Goal: Download file/media: Obtain a digital file from the website

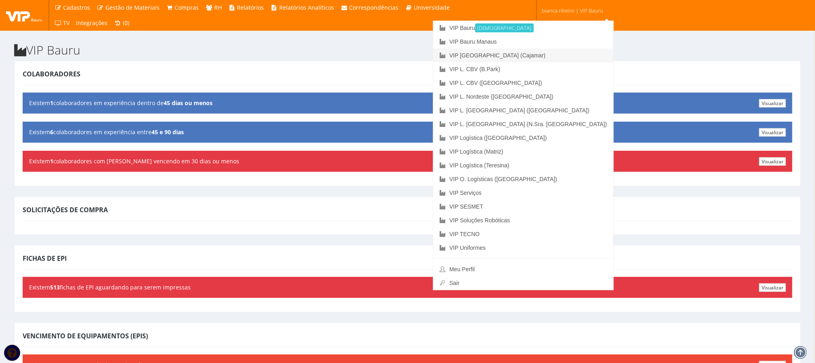
click at [555, 53] on link "VIP [GEOGRAPHIC_DATA] (Cajamar)" at bounding box center [523, 55] width 180 height 14
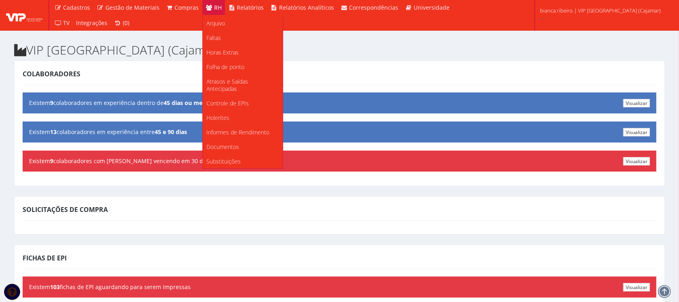
scroll to position [101, 0]
click at [231, 147] on span "Documentos" at bounding box center [223, 147] width 33 height 8
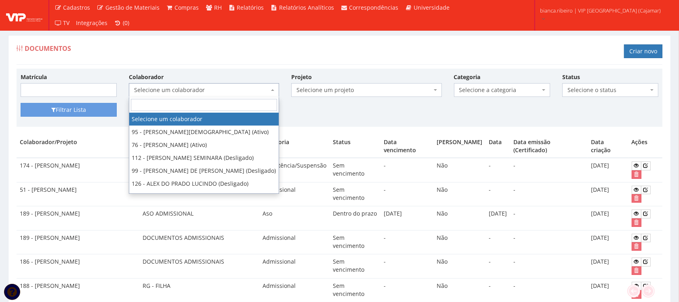
click at [233, 87] on span "Selecione um colaborador" at bounding box center [201, 90] width 135 height 8
click at [231, 106] on input "search" at bounding box center [204, 105] width 146 height 12
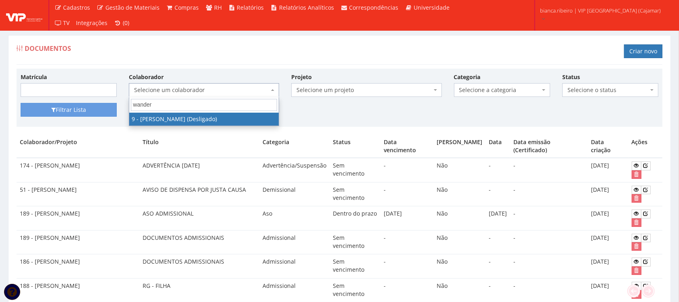
type input "wander"
select select "2796"
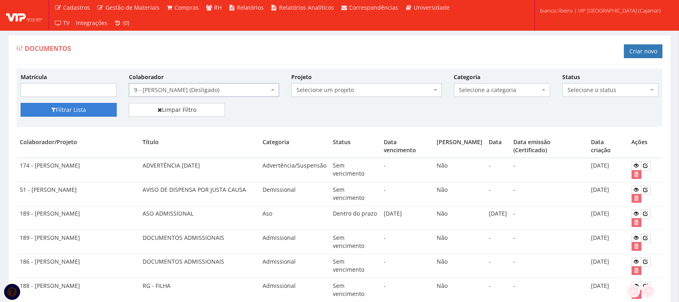
click at [55, 117] on button "Filtrar Lista" at bounding box center [69, 110] width 96 height 14
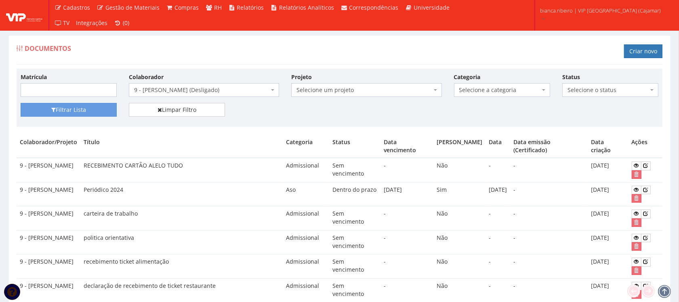
click at [476, 91] on span "Selecione a categoria" at bounding box center [500, 90] width 81 height 8
drag, startPoint x: 39, startPoint y: 178, endPoint x: 27, endPoint y: 162, distance: 19.4
click at [27, 162] on td "9 - [PERSON_NAME]" at bounding box center [49, 170] width 64 height 24
copy td "WANDER JURADO DE SOUZA"
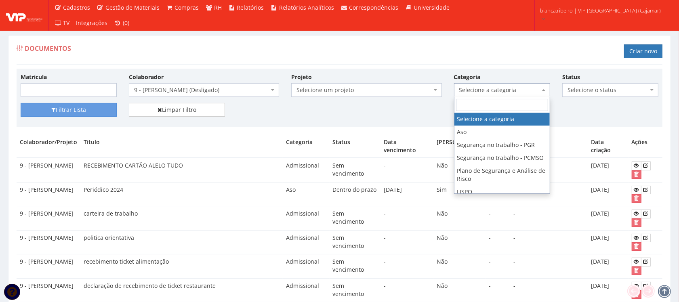
click at [495, 93] on span "Selecione a categoria" at bounding box center [500, 90] width 81 height 8
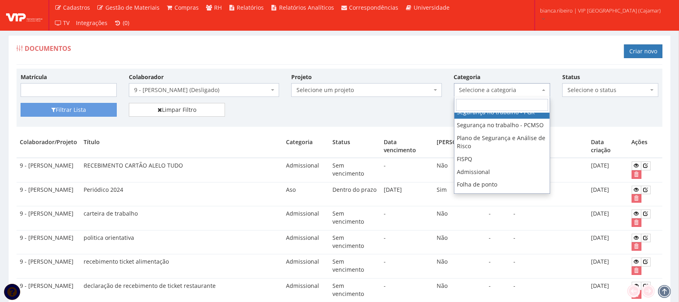
scroll to position [51, 0]
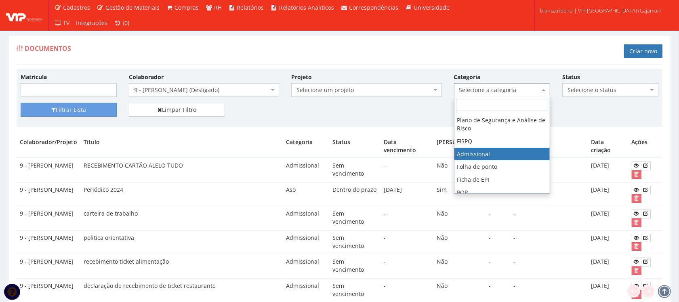
select select "admissional"
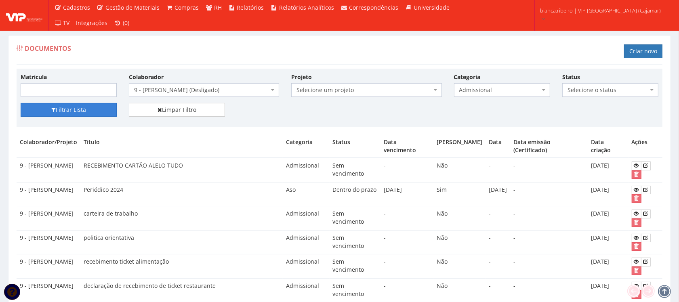
click at [65, 108] on button "Filtrar Lista" at bounding box center [69, 110] width 96 height 14
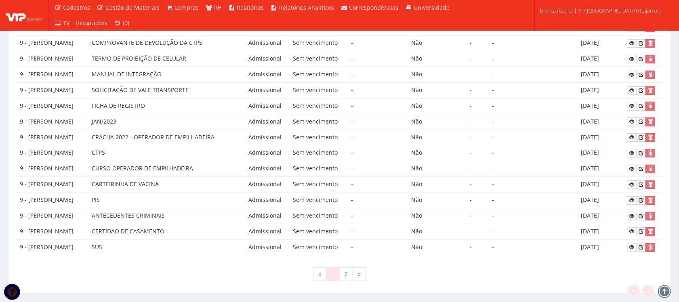
scroll to position [391, 0]
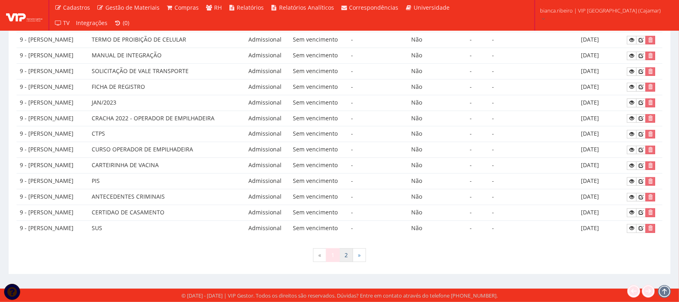
click at [346, 257] on link "2" at bounding box center [346, 256] width 14 height 14
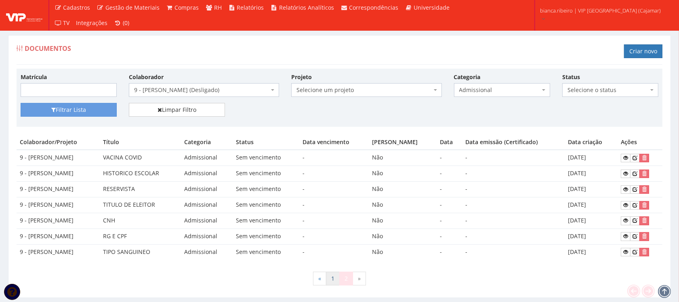
click at [331, 283] on link "1" at bounding box center [333, 279] width 14 height 14
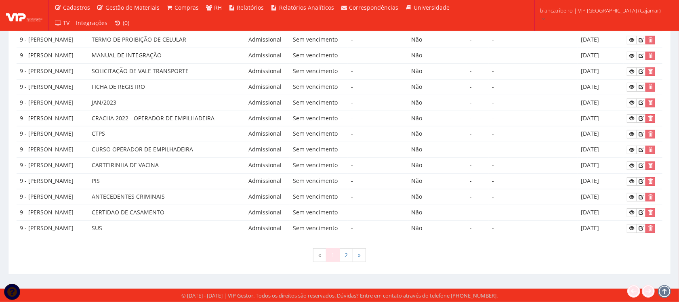
scroll to position [340, 0]
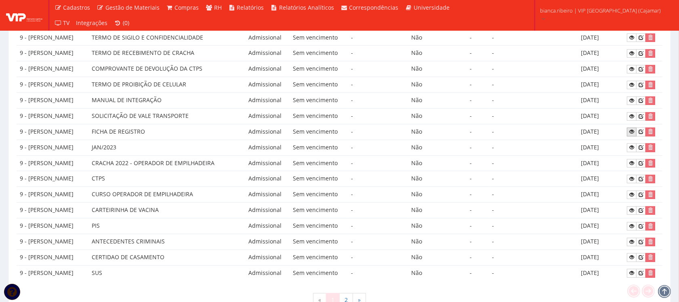
click at [632, 135] on icon at bounding box center [632, 132] width 5 height 6
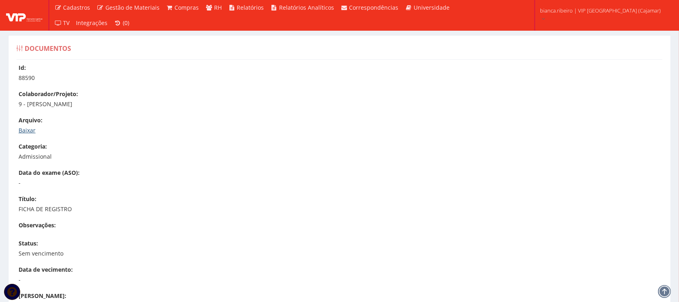
click at [32, 133] on link "Baixar" at bounding box center [27, 130] width 17 height 8
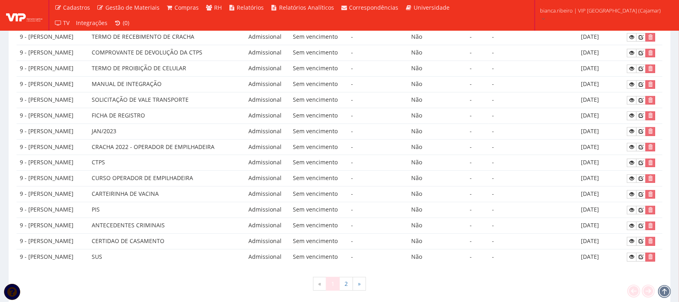
scroll to position [290, 0]
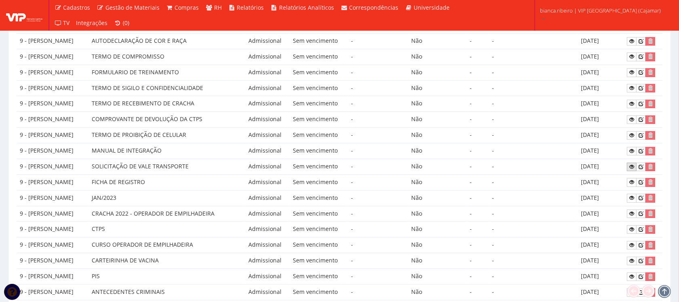
click at [633, 170] on icon at bounding box center [632, 167] width 5 height 6
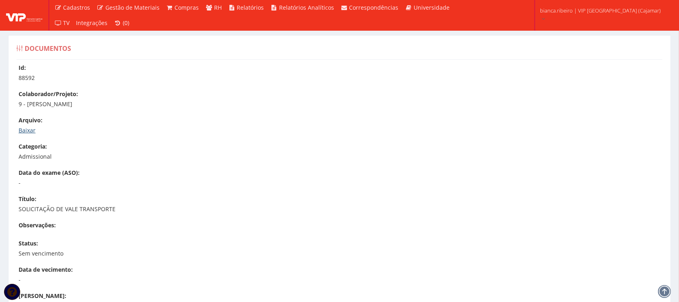
click at [29, 126] on link "Baixar" at bounding box center [27, 130] width 17 height 8
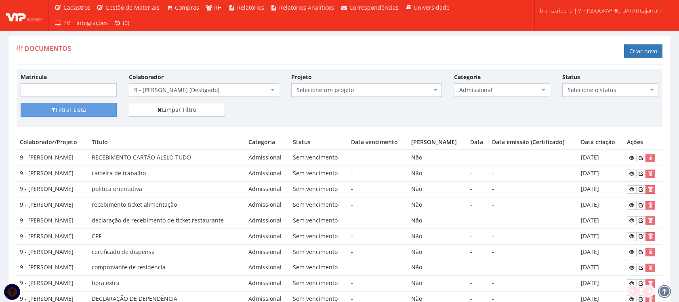
scroll to position [290, 0]
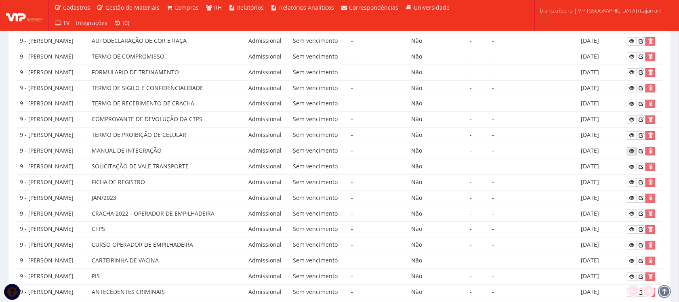
click at [630, 154] on icon at bounding box center [632, 151] width 5 height 6
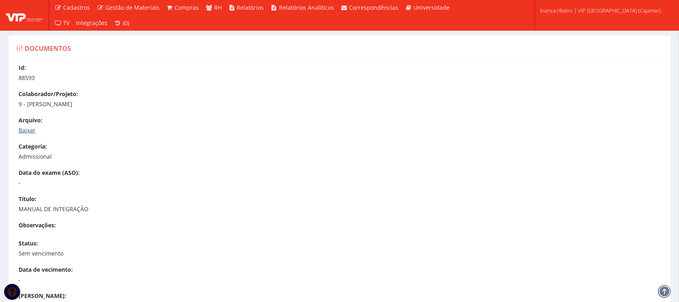
click at [27, 129] on link "Baixar" at bounding box center [27, 130] width 17 height 8
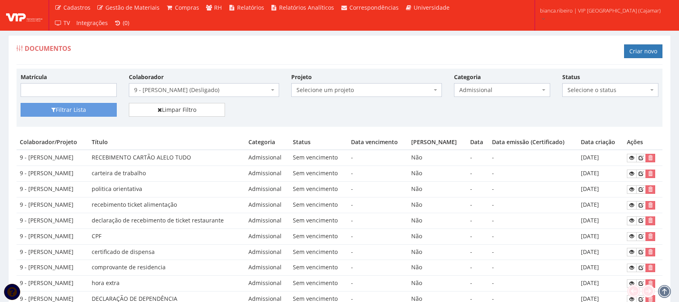
scroll to position [290, 0]
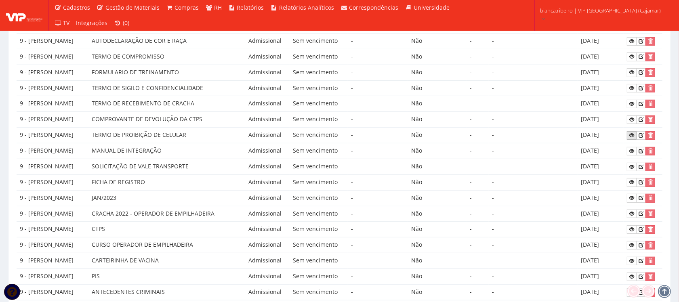
click at [632, 137] on icon at bounding box center [632, 136] width 5 height 6
click at [637, 124] on link at bounding box center [632, 120] width 10 height 8
click at [635, 103] on link at bounding box center [632, 104] width 10 height 8
click at [632, 88] on icon at bounding box center [632, 88] width 5 height 6
click at [629, 75] on link at bounding box center [632, 72] width 10 height 8
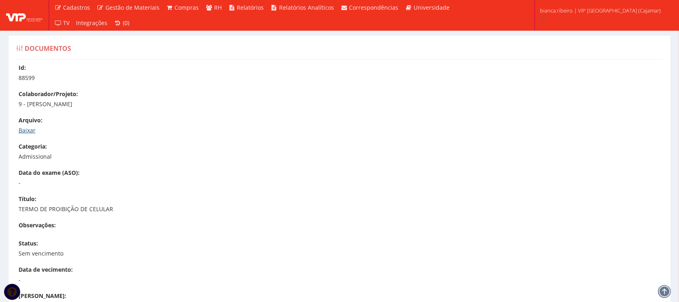
click at [33, 131] on link "Baixar" at bounding box center [27, 130] width 17 height 8
click at [32, 130] on link "Baixar" at bounding box center [27, 130] width 17 height 8
click at [26, 129] on link "Baixar" at bounding box center [27, 130] width 17 height 8
click at [32, 132] on link "Baixar" at bounding box center [27, 130] width 17 height 8
click at [23, 130] on link "Baixar" at bounding box center [27, 130] width 17 height 8
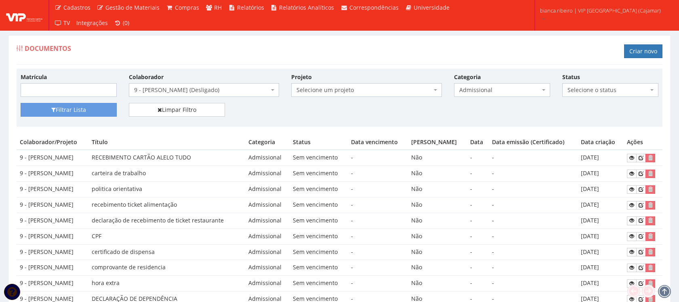
scroll to position [290, 0]
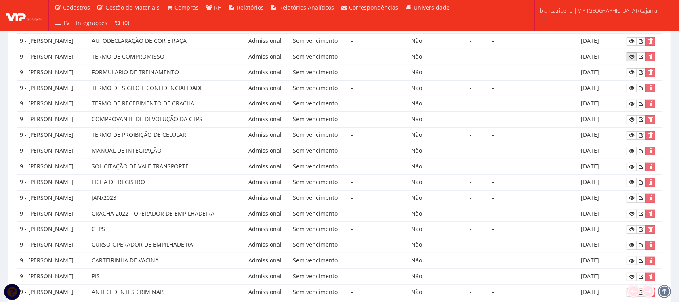
click at [636, 59] on link at bounding box center [632, 57] width 10 height 8
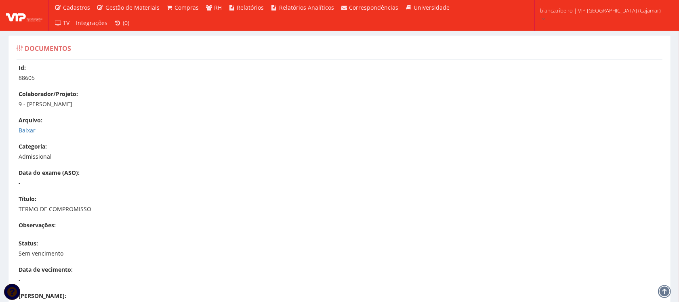
click at [25, 126] on div "Arquivo: Baixar" at bounding box center [344, 125] width 650 height 18
click at [29, 129] on link "Baixar" at bounding box center [27, 130] width 17 height 8
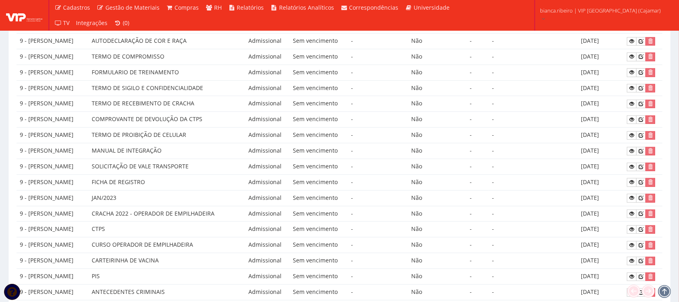
scroll to position [239, 0]
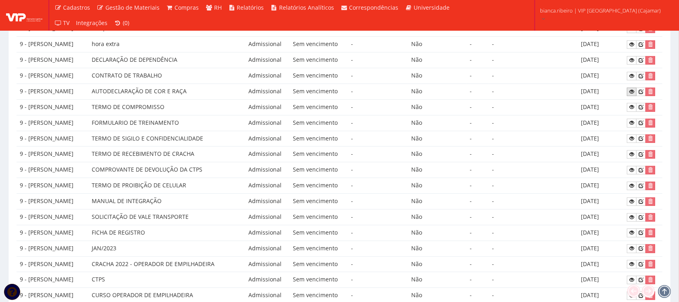
click at [632, 94] on icon at bounding box center [632, 92] width 5 height 6
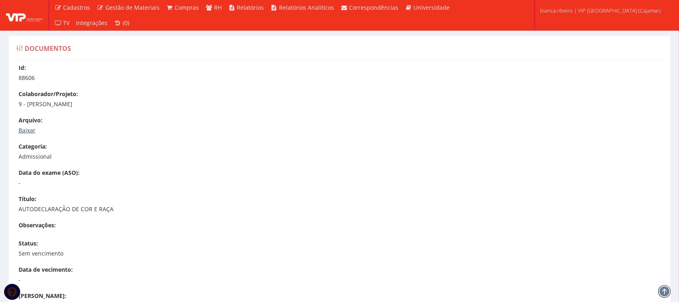
click at [25, 133] on link "Baixar" at bounding box center [27, 130] width 17 height 8
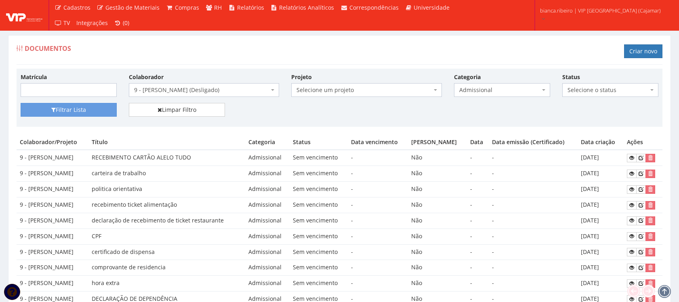
scroll to position [239, 0]
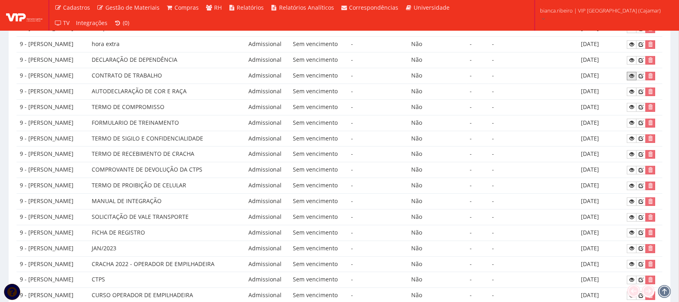
drag, startPoint x: 631, startPoint y: 76, endPoint x: 617, endPoint y: 81, distance: 14.9
click at [630, 76] on icon at bounding box center [632, 76] width 5 height 6
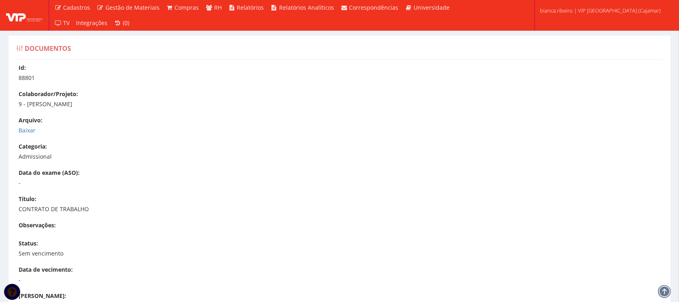
click at [28, 126] on div "Arquivo: Baixar" at bounding box center [344, 125] width 650 height 18
click at [25, 132] on link "Baixar" at bounding box center [27, 130] width 17 height 8
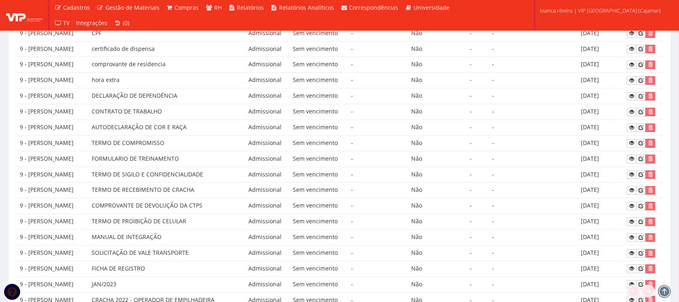
scroll to position [189, 0]
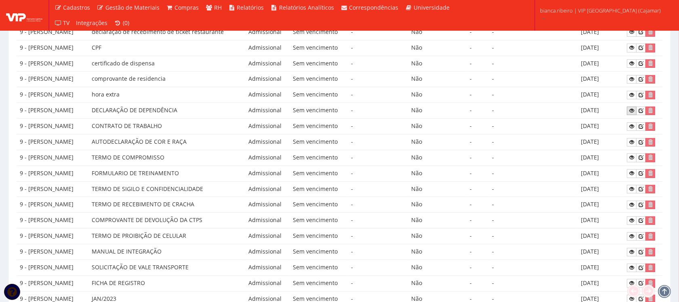
click at [632, 112] on icon at bounding box center [632, 111] width 5 height 6
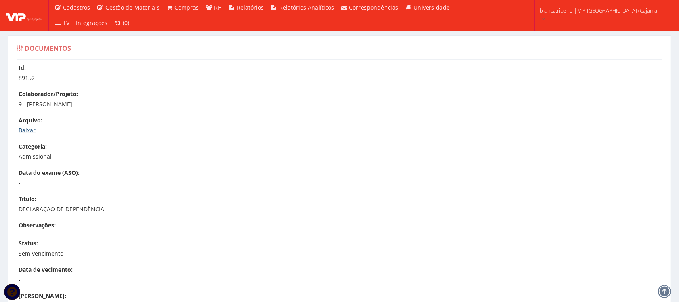
click at [22, 133] on link "Baixar" at bounding box center [27, 130] width 17 height 8
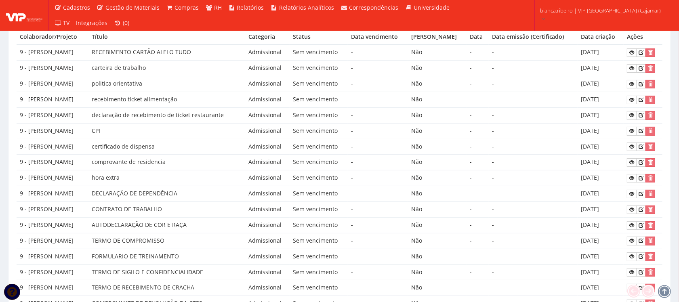
scroll to position [88, 0]
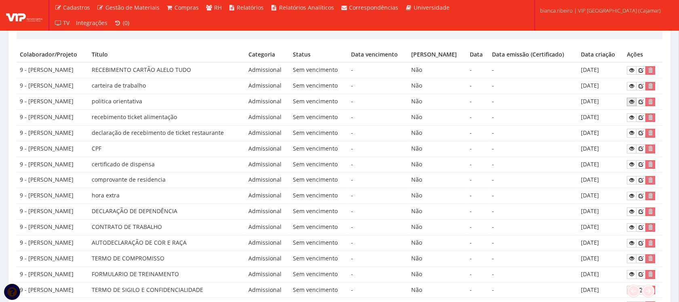
click at [635, 99] on link at bounding box center [632, 102] width 10 height 8
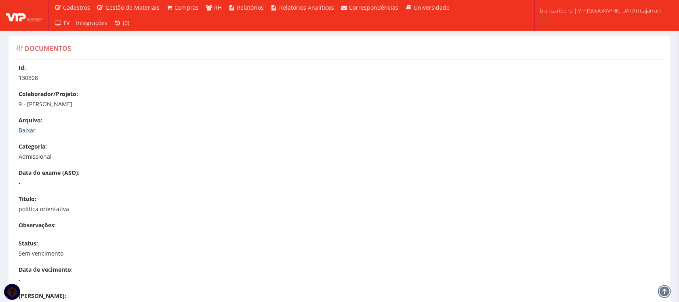
click at [23, 129] on link "Baixar" at bounding box center [27, 130] width 17 height 8
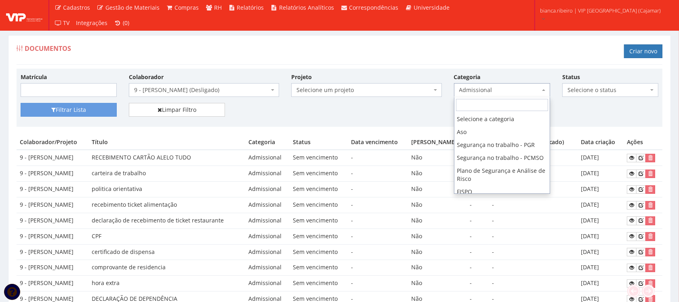
click at [531, 94] on span "Admissional" at bounding box center [500, 90] width 81 height 8
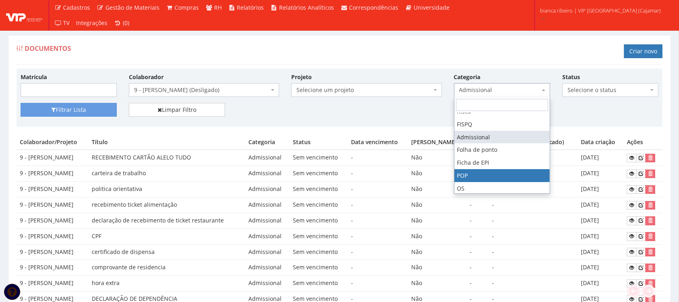
select select "pop"
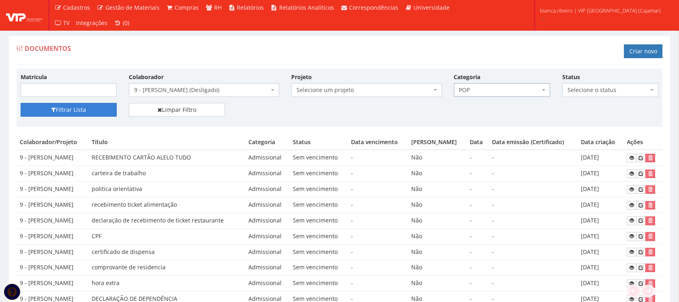
click at [107, 110] on button "Filtrar Lista" at bounding box center [69, 110] width 96 height 14
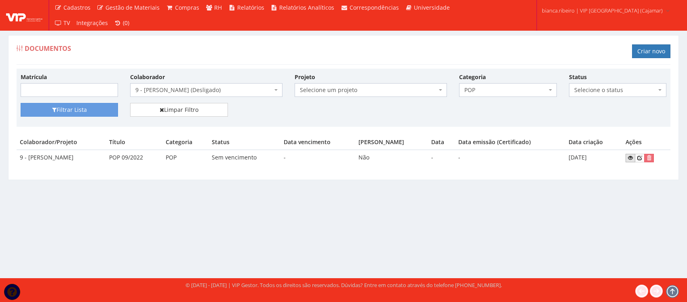
click at [631, 158] on icon at bounding box center [630, 158] width 5 height 6
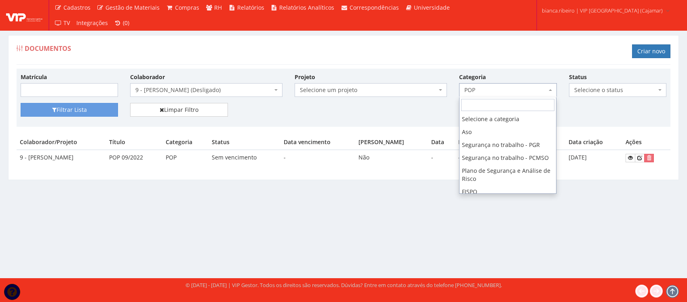
click at [532, 95] on span "POP" at bounding box center [507, 90] width 97 height 14
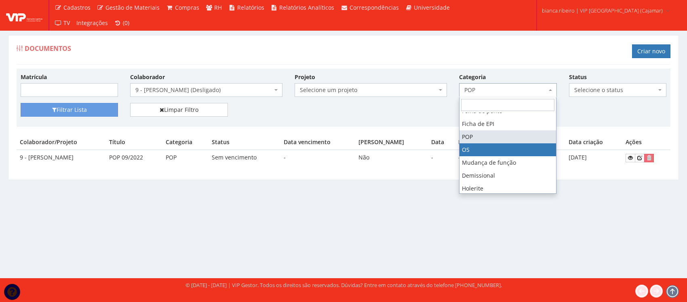
select select "os"
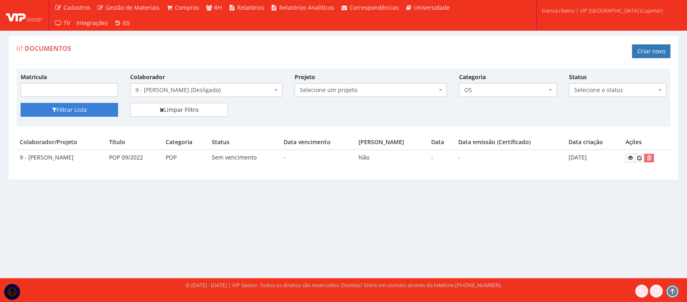
click at [75, 114] on button "Filtrar Lista" at bounding box center [69, 110] width 97 height 14
click at [628, 157] on link at bounding box center [630, 158] width 10 height 8
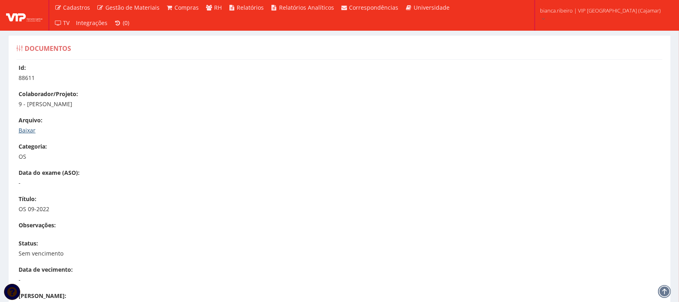
click at [27, 128] on link "Baixar" at bounding box center [27, 130] width 17 height 8
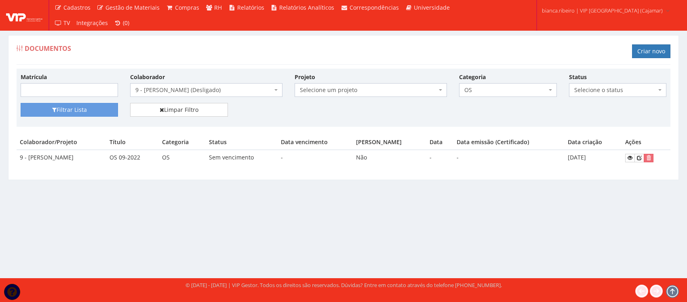
click at [505, 92] on span "OS" at bounding box center [505, 90] width 82 height 8
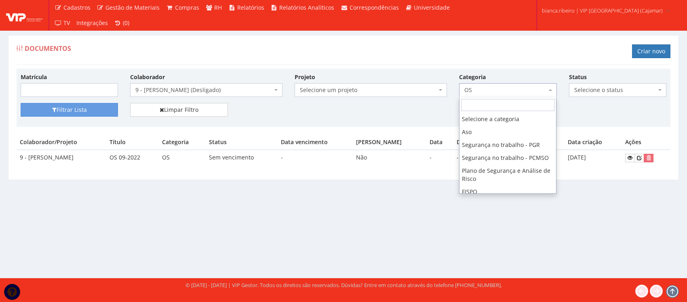
scroll to position [120, 0]
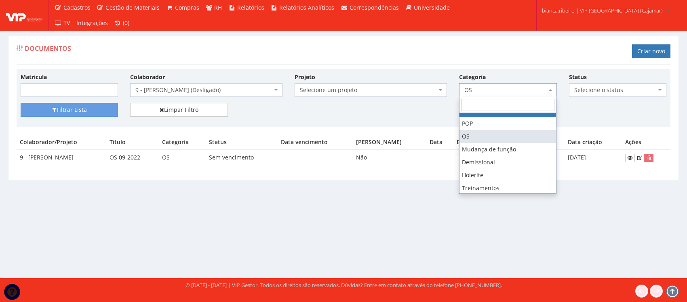
select select "ficha_epi"
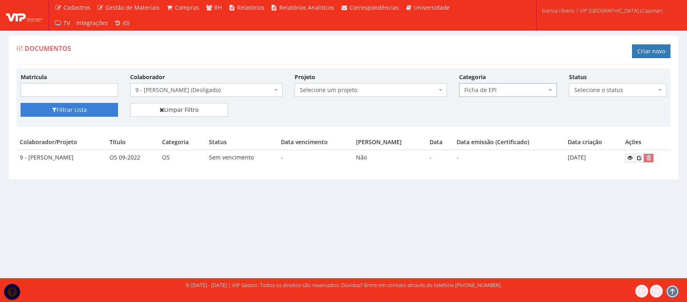
click at [112, 108] on button "Filtrar Lista" at bounding box center [69, 110] width 97 height 14
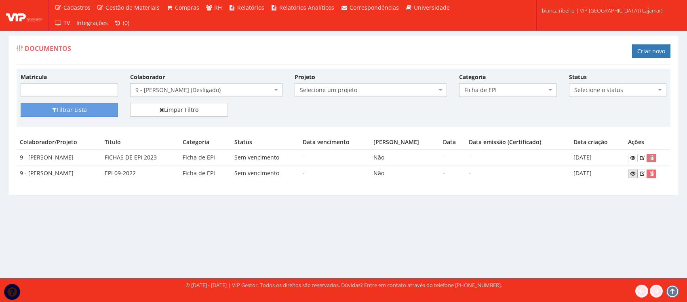
click at [635, 176] on icon at bounding box center [632, 174] width 5 height 6
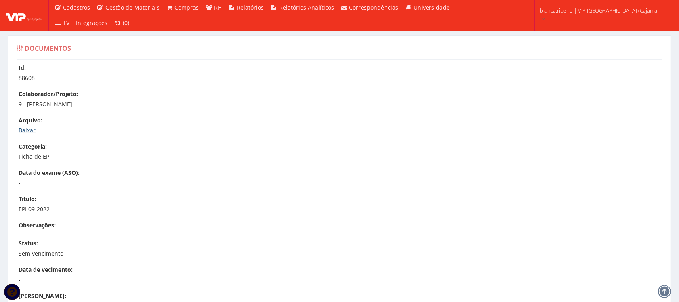
click at [21, 128] on link "Baixar" at bounding box center [27, 130] width 17 height 8
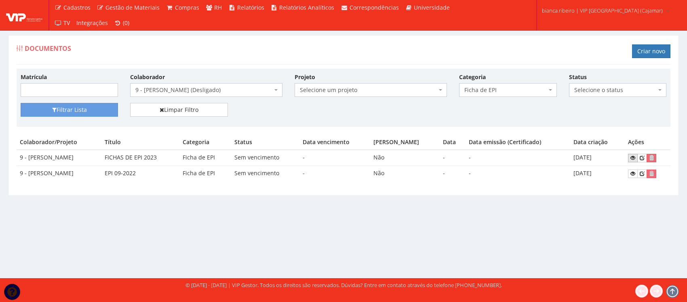
click at [633, 156] on icon at bounding box center [632, 158] width 5 height 6
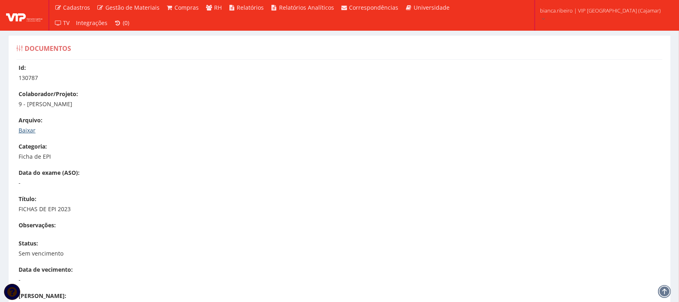
click at [31, 130] on link "Baixar" at bounding box center [27, 130] width 17 height 8
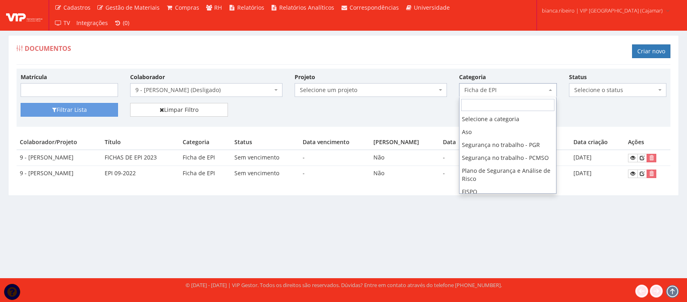
click at [522, 93] on span "Ficha de EPI" at bounding box center [505, 90] width 82 height 8
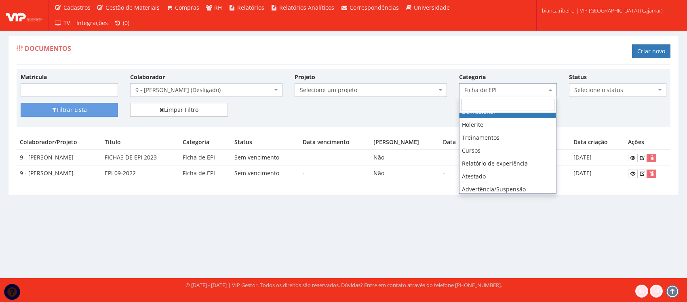
select select "demissional"
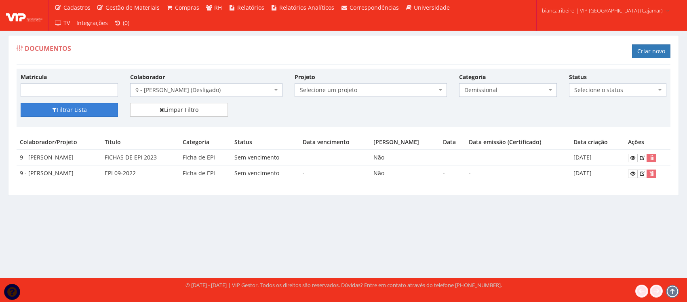
click at [46, 104] on button "Filtrar Lista" at bounding box center [69, 110] width 97 height 14
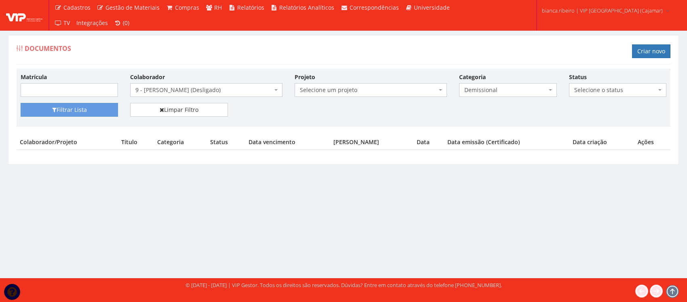
click at [524, 91] on span "Demissional" at bounding box center [505, 90] width 82 height 8
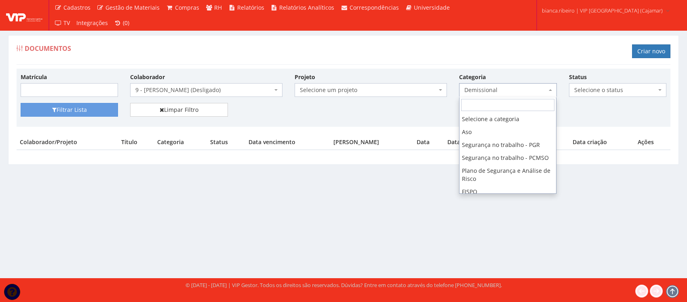
scroll to position [145, 0]
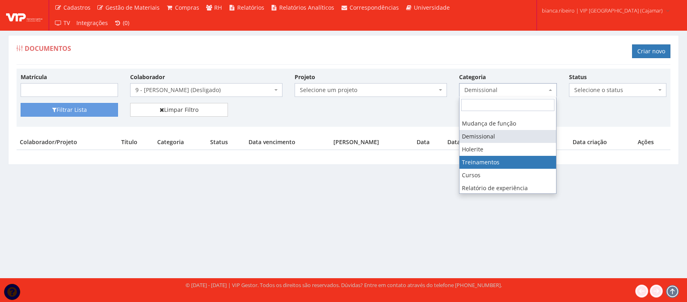
select select "treinamento"
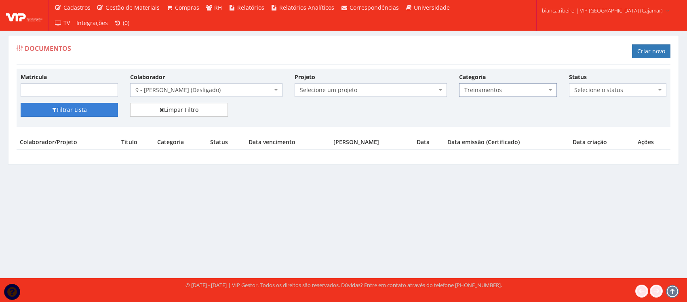
click at [77, 114] on button "Filtrar Lista" at bounding box center [69, 110] width 97 height 14
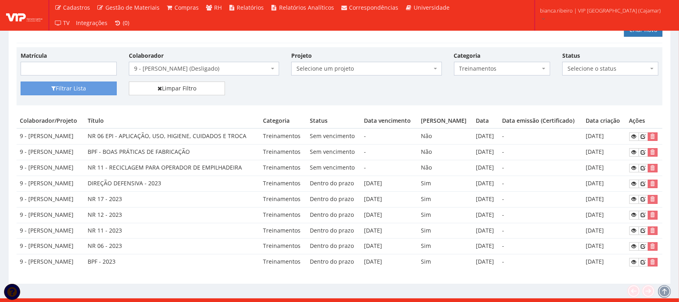
scroll to position [33, 0]
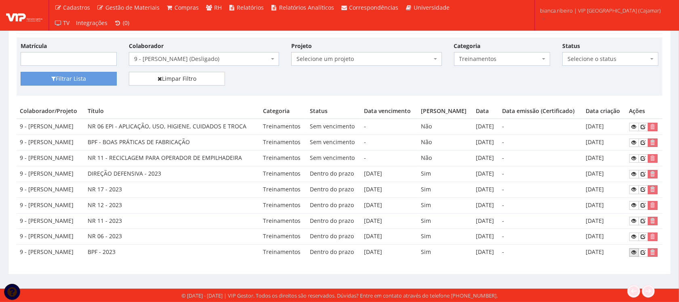
click at [634, 250] on icon at bounding box center [634, 253] width 5 height 6
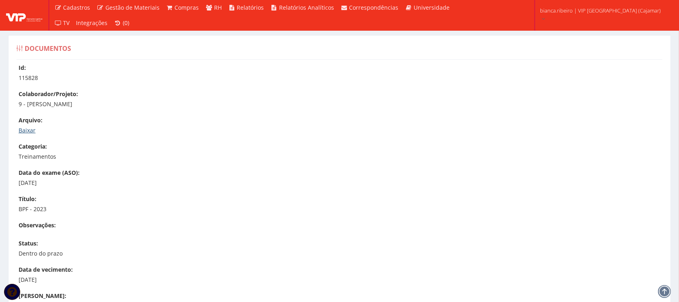
click at [34, 132] on link "Baixar" at bounding box center [27, 130] width 17 height 8
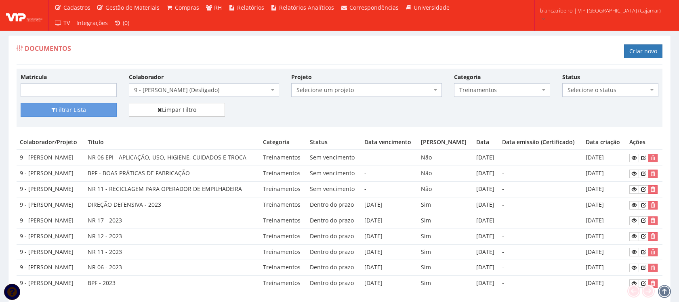
scroll to position [33, 0]
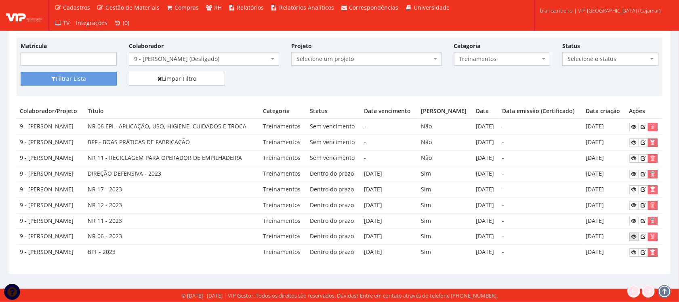
click at [636, 237] on icon at bounding box center [634, 237] width 5 height 6
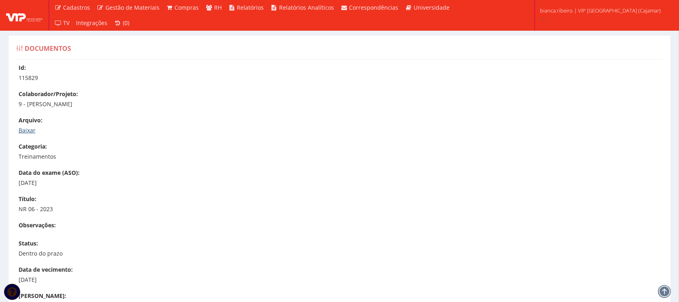
click at [33, 128] on link "Baixar" at bounding box center [27, 130] width 17 height 8
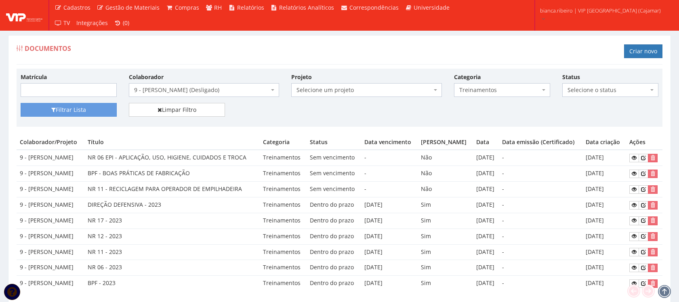
scroll to position [33, 0]
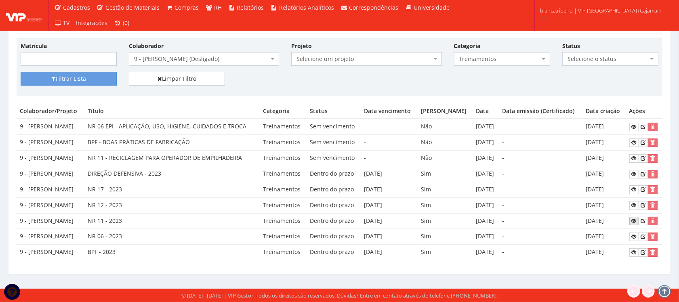
click at [635, 221] on icon at bounding box center [634, 221] width 5 height 6
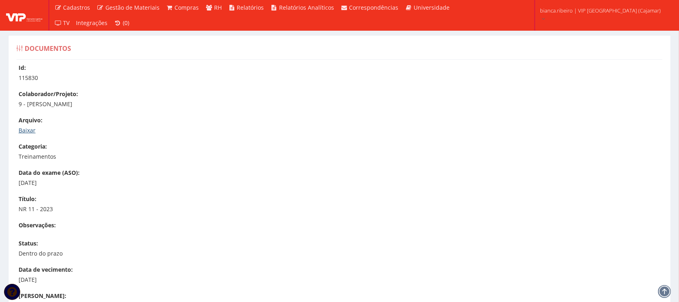
click at [21, 130] on link "Baixar" at bounding box center [27, 130] width 17 height 8
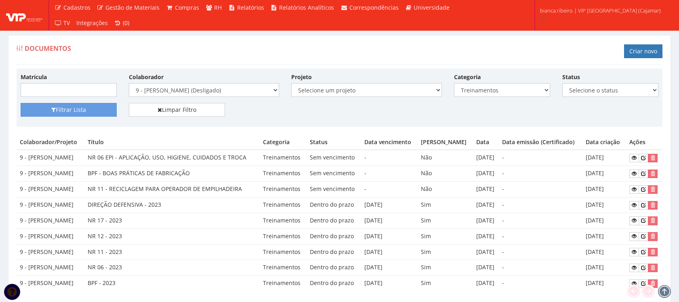
scroll to position [33, 0]
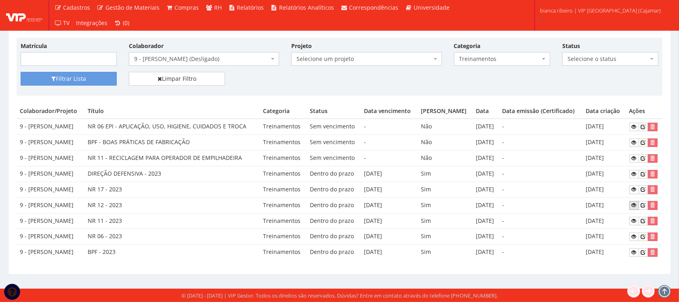
click at [638, 208] on link at bounding box center [635, 205] width 10 height 8
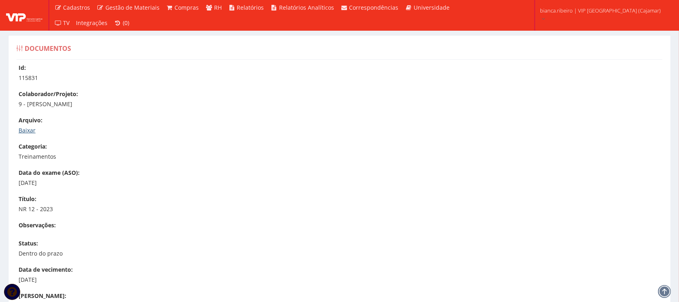
click at [22, 126] on link "Baixar" at bounding box center [27, 130] width 17 height 8
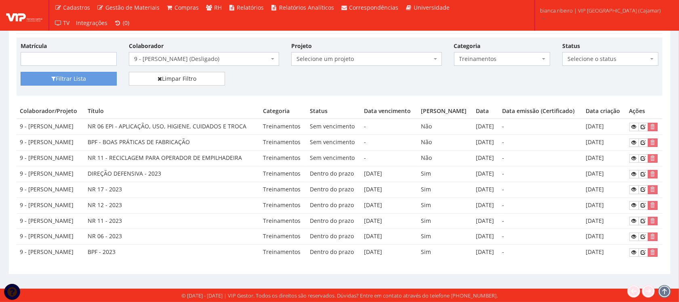
scroll to position [33, 0]
click at [633, 188] on icon at bounding box center [634, 190] width 5 height 6
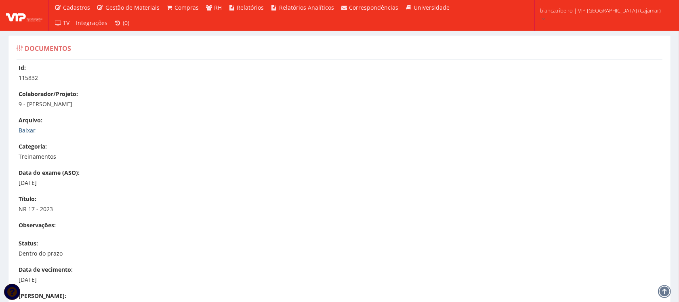
click at [20, 132] on link "Baixar" at bounding box center [27, 130] width 17 height 8
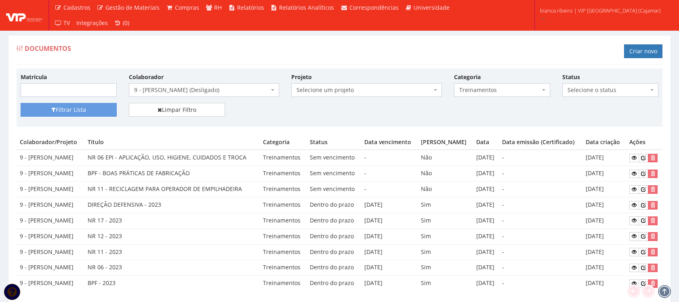
scroll to position [33, 0]
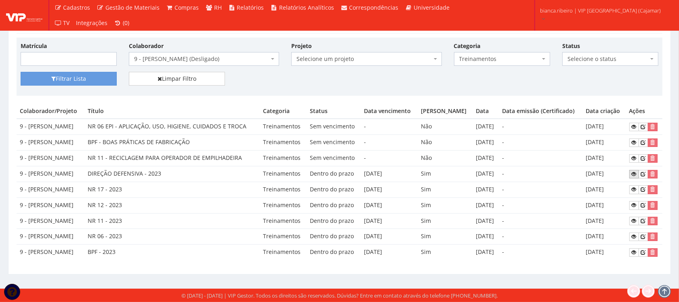
click at [638, 170] on link at bounding box center [635, 174] width 10 height 8
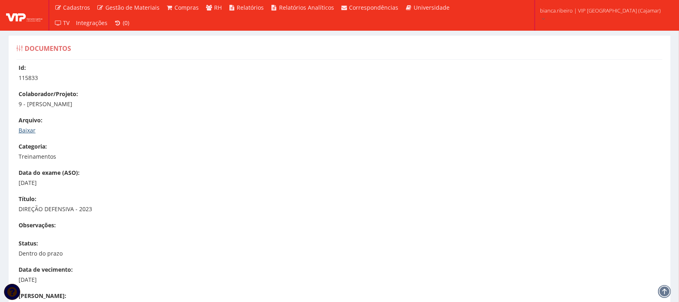
click at [30, 126] on link "Baixar" at bounding box center [27, 130] width 17 height 8
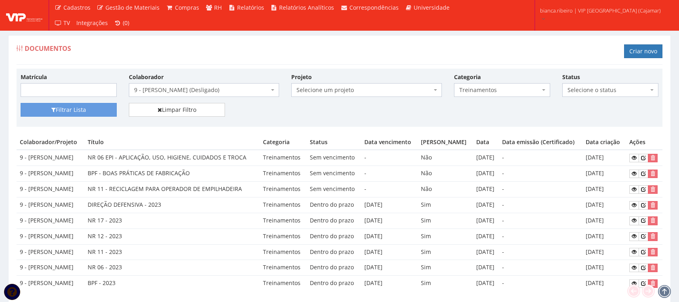
scroll to position [33, 0]
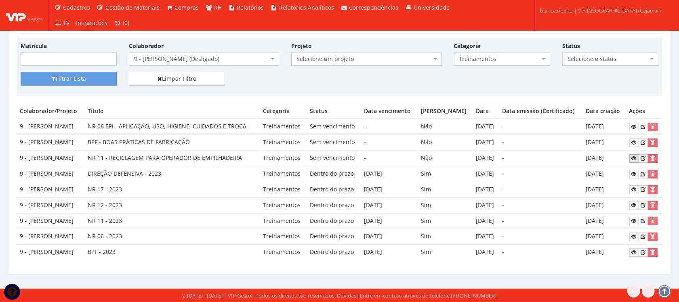
click at [639, 158] on link at bounding box center [635, 158] width 10 height 8
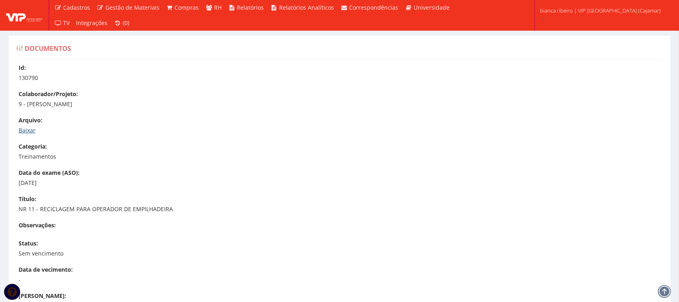
click at [32, 131] on link "Baixar" at bounding box center [27, 130] width 17 height 8
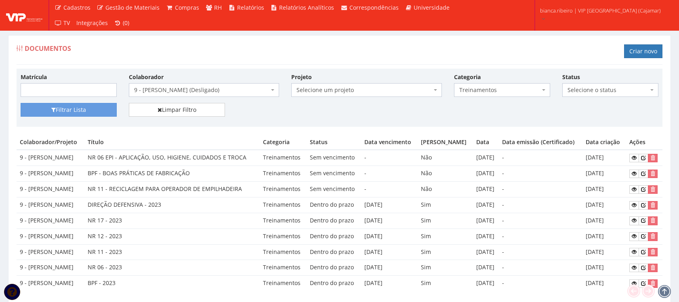
scroll to position [33, 0]
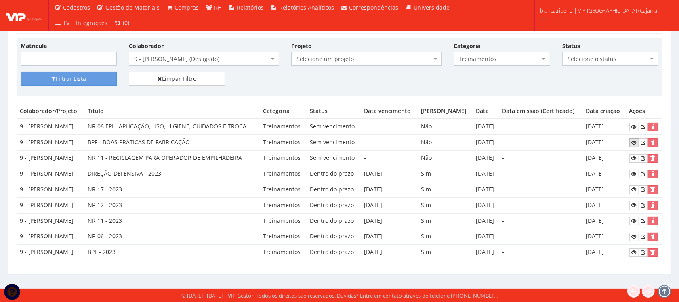
click at [635, 140] on icon at bounding box center [634, 143] width 5 height 6
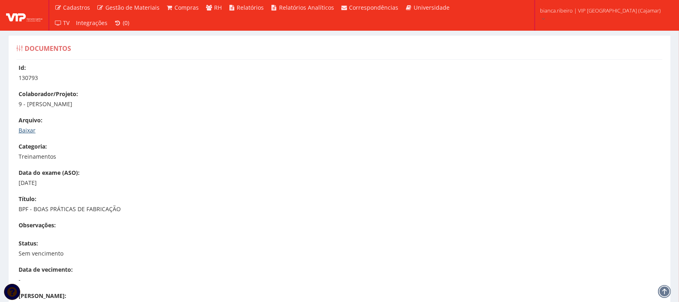
click at [30, 129] on link "Baixar" at bounding box center [27, 130] width 17 height 8
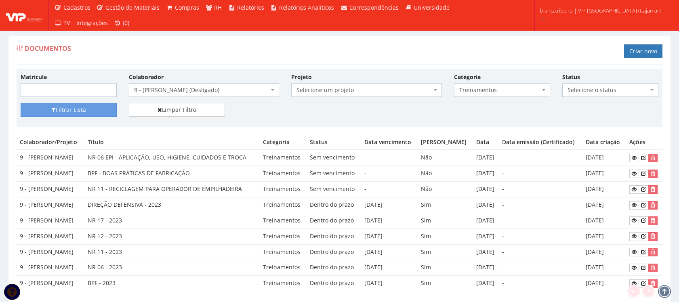
scroll to position [33, 0]
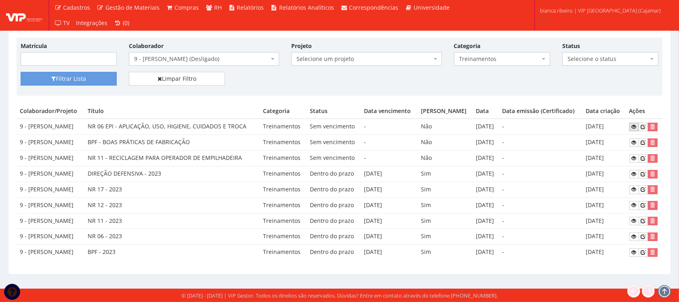
click at [632, 124] on link at bounding box center [635, 127] width 10 height 8
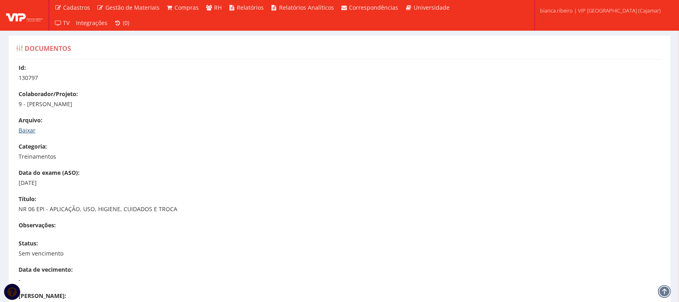
click at [28, 130] on link "Baixar" at bounding box center [27, 130] width 17 height 8
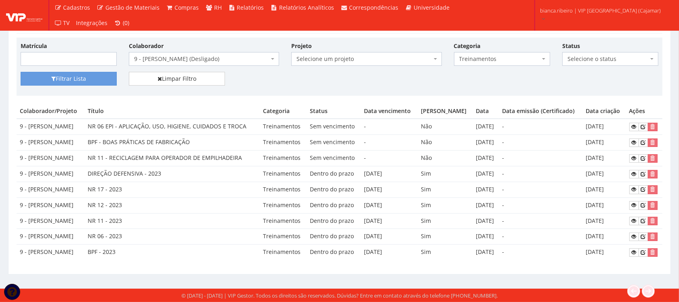
scroll to position [33, 0]
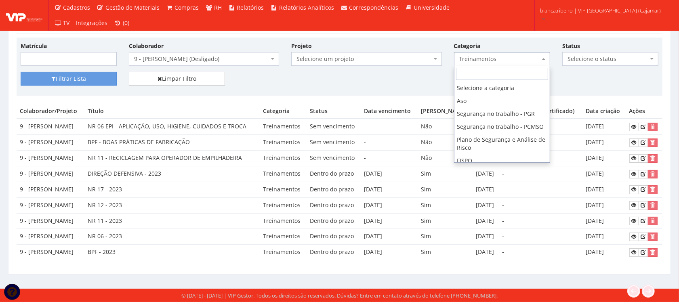
click at [503, 55] on span "Treinamentos" at bounding box center [500, 59] width 81 height 8
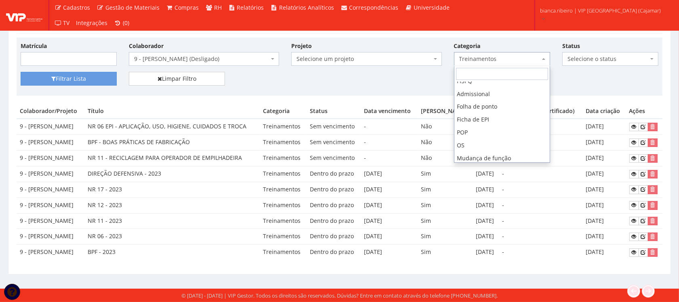
scroll to position [70, 0]
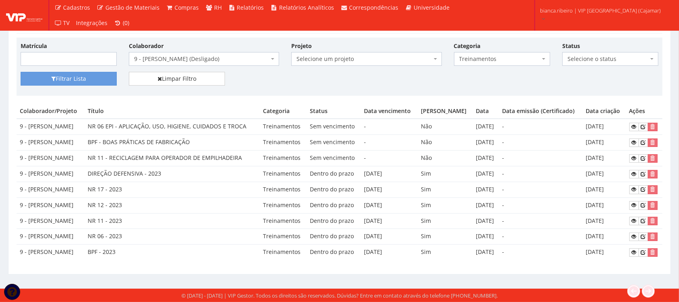
click at [213, 221] on td "NR 11 - 2023" at bounding box center [171, 221] width 175 height 16
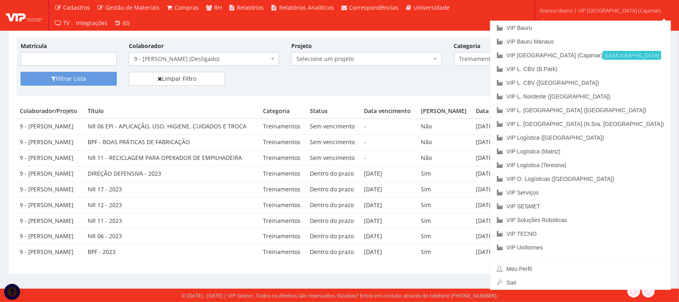
click at [491, 59] on span "Treinamentos" at bounding box center [500, 59] width 81 height 8
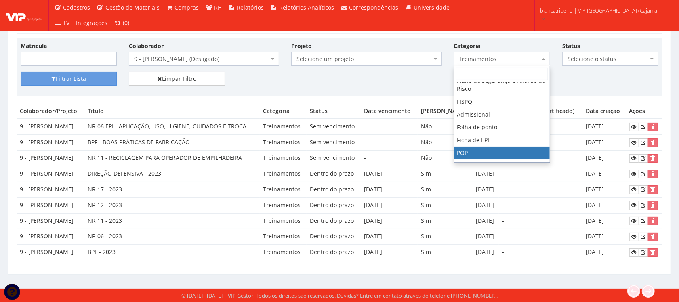
scroll to position [0, 0]
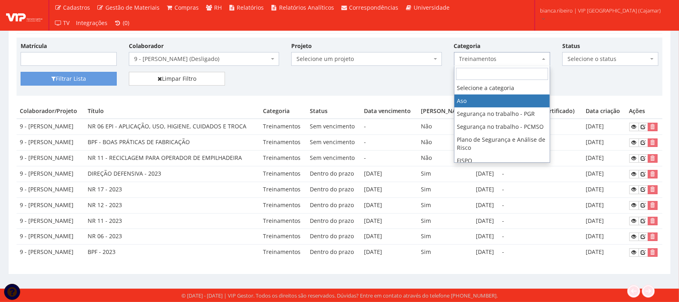
select select "aso"
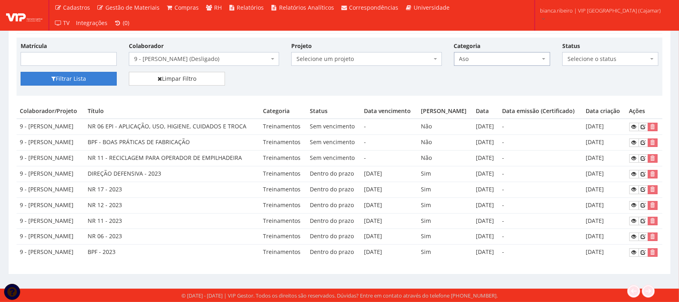
click at [55, 78] on button "Filtrar Lista" at bounding box center [69, 79] width 96 height 14
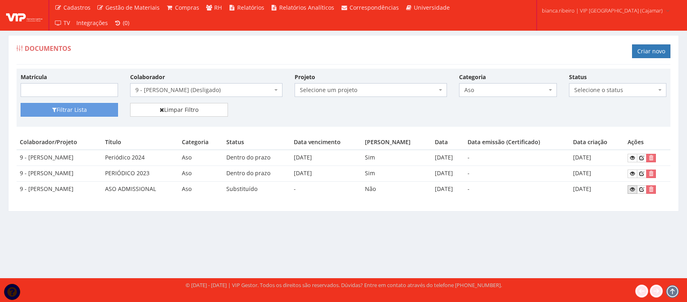
click at [634, 189] on icon at bounding box center [632, 190] width 5 height 6
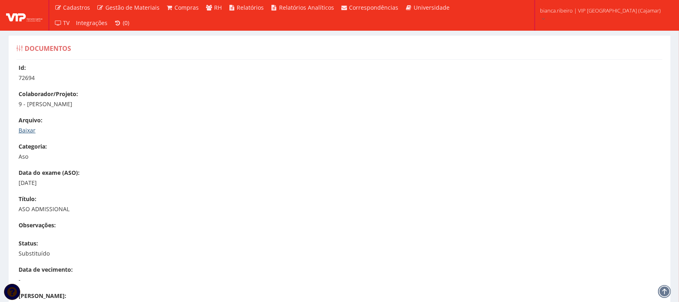
click at [30, 130] on link "Baixar" at bounding box center [27, 130] width 17 height 8
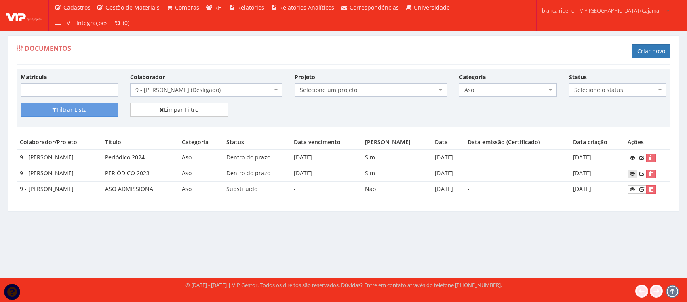
click at [633, 171] on icon at bounding box center [632, 174] width 5 height 6
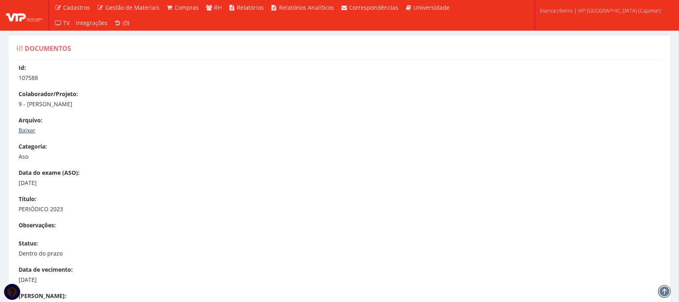
click at [27, 131] on link "Baixar" at bounding box center [27, 130] width 17 height 8
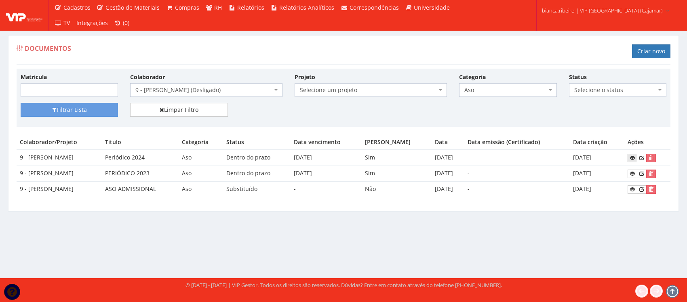
click at [632, 156] on link at bounding box center [633, 158] width 10 height 8
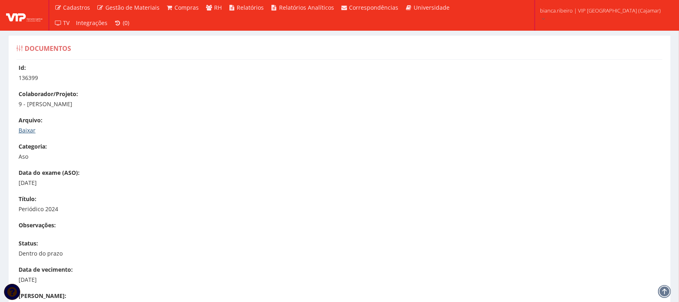
click at [25, 131] on link "Baixar" at bounding box center [27, 130] width 17 height 8
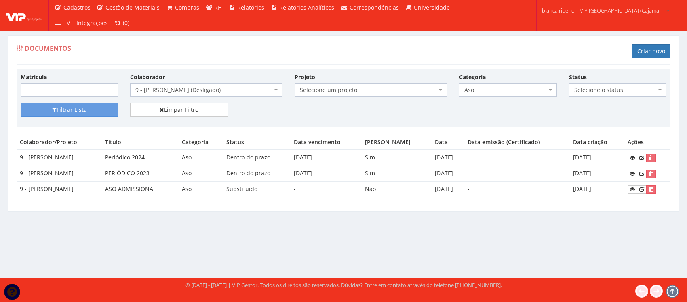
click at [533, 92] on span "Aso" at bounding box center [505, 90] width 82 height 8
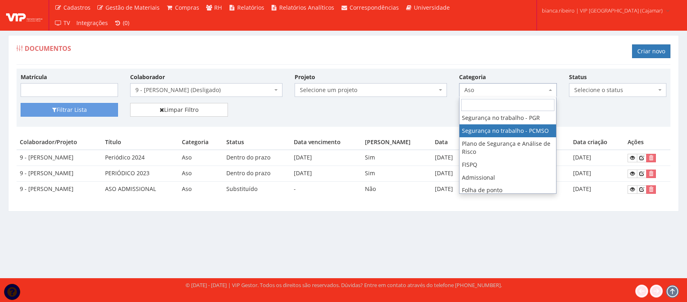
scroll to position [51, 0]
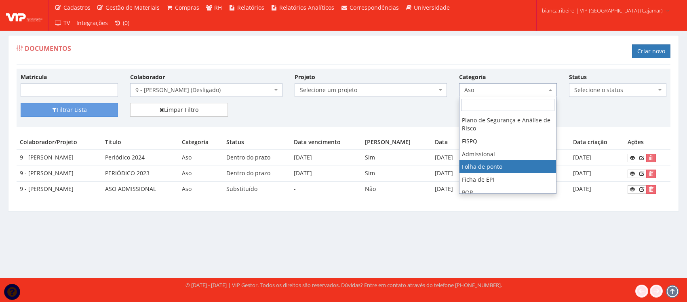
select select "folha_ponto"
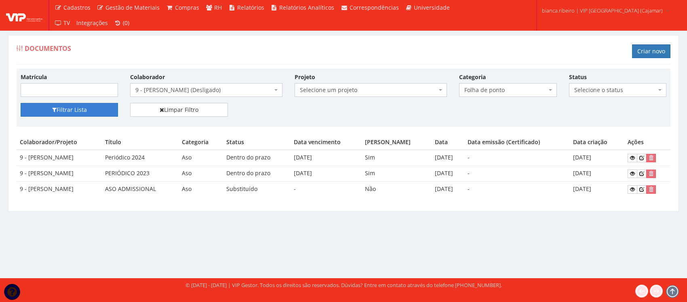
click at [101, 104] on button "Filtrar Lista" at bounding box center [69, 110] width 97 height 14
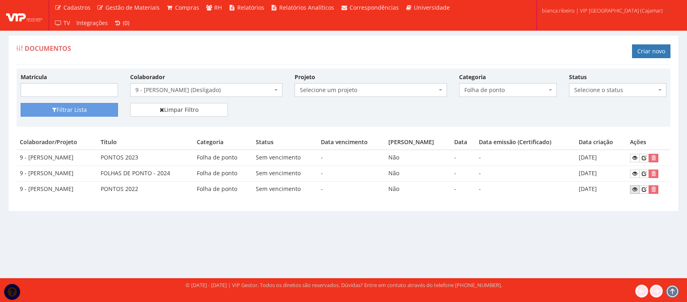
click at [637, 187] on icon at bounding box center [634, 190] width 5 height 6
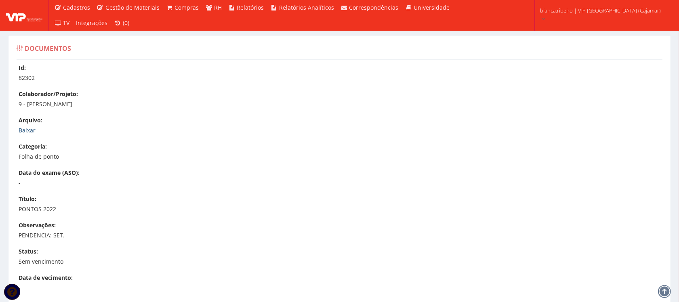
click at [26, 126] on link "Baixar" at bounding box center [27, 130] width 17 height 8
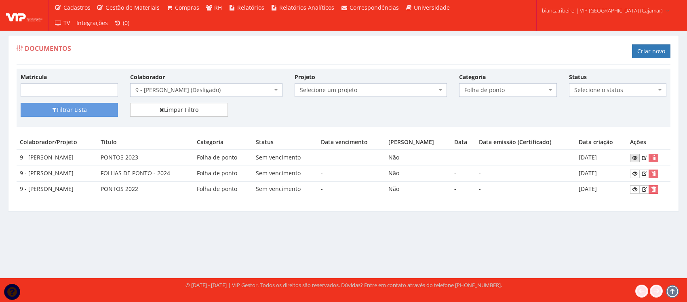
click at [639, 156] on link at bounding box center [635, 158] width 10 height 8
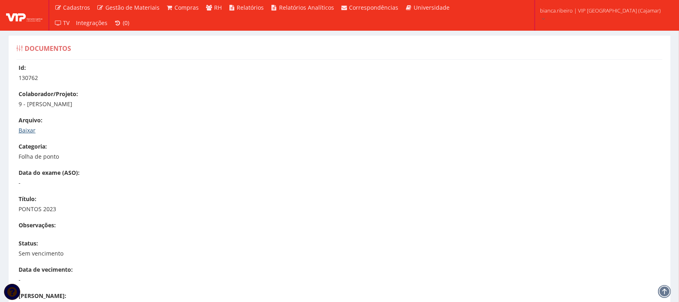
click at [33, 131] on link "Baixar" at bounding box center [27, 130] width 17 height 8
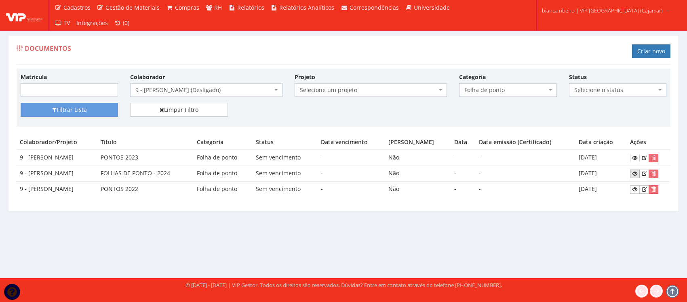
click at [634, 177] on link at bounding box center [635, 174] width 10 height 8
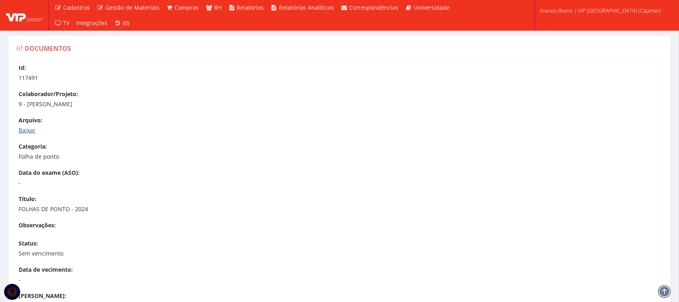
click at [31, 131] on link "Baixar" at bounding box center [27, 130] width 17 height 8
